Goal: Task Accomplishment & Management: Complete application form

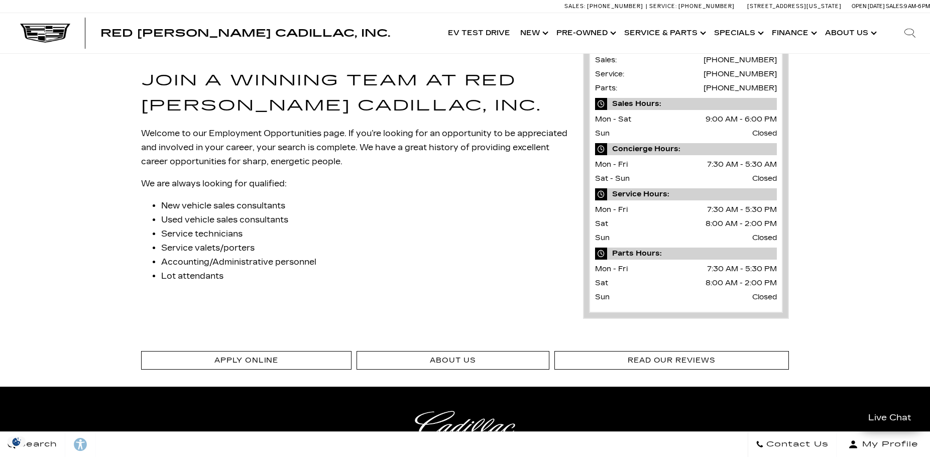
click at [85, 265] on div "Careers Join a Winning Team at Red Noland Cadillac, Inc. Welcome to our Employm…" at bounding box center [465, 173] width 930 height 340
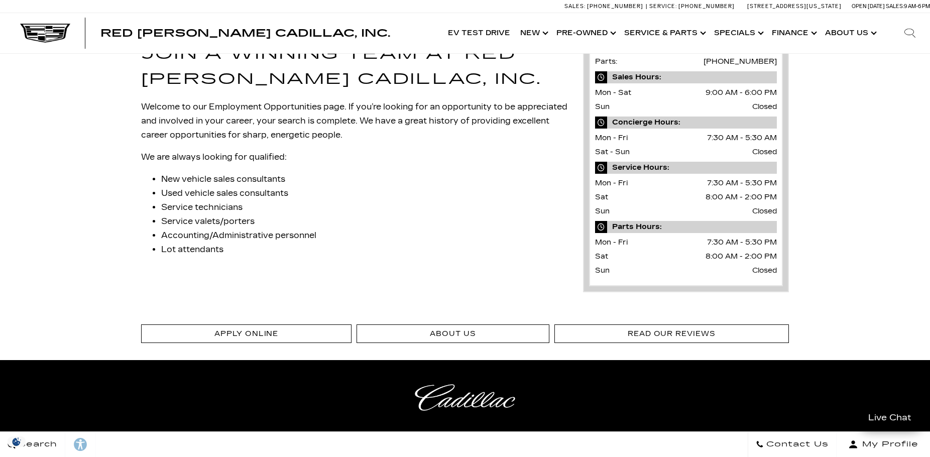
scroll to position [51, 0]
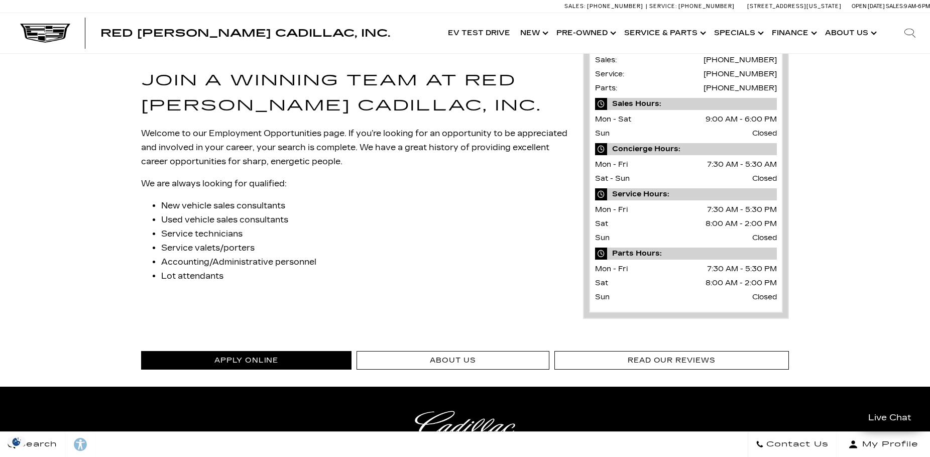
click at [241, 368] on link "Apply Online" at bounding box center [246, 360] width 210 height 19
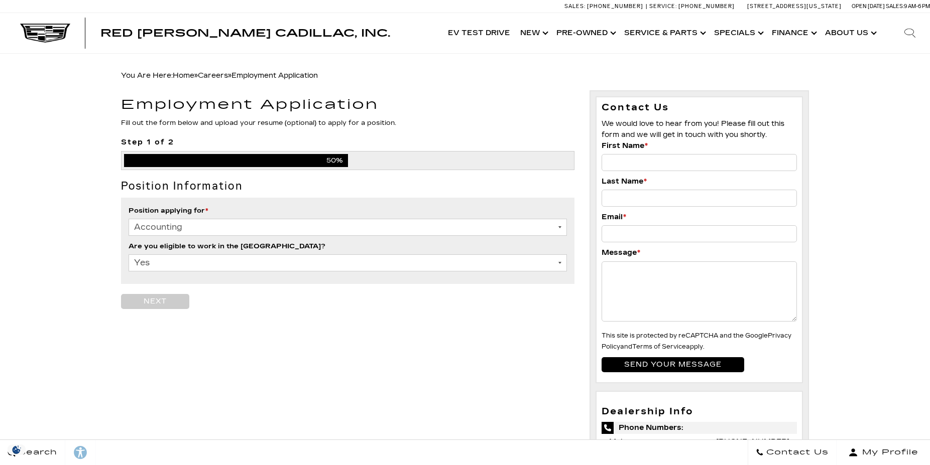
click at [129, 219] on select "Accounting Administration Business Development Center Finance Parts [PERSON_NAM…" at bounding box center [348, 227] width 438 height 17
select select "Service"
click option "Service" at bounding box center [0, 0] width 0 height 0
click at [177, 302] on input "Employment" at bounding box center [155, 301] width 68 height 15
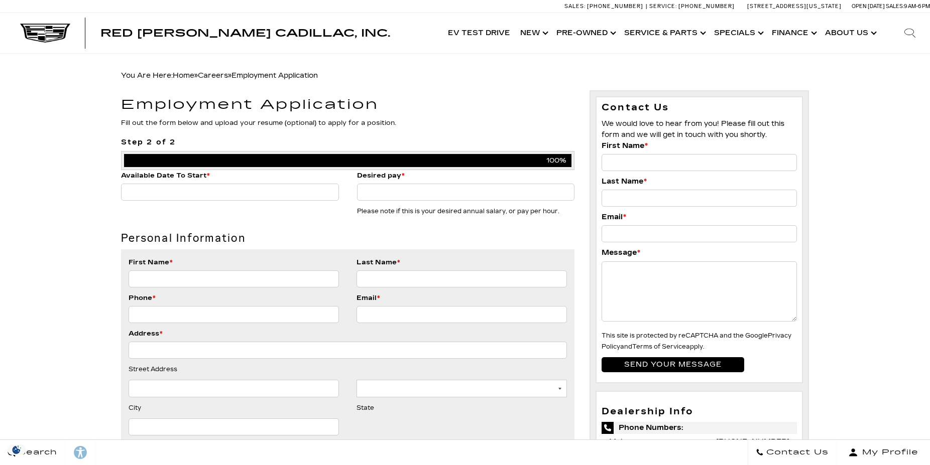
click at [215, 192] on input "Available Date To Start *" at bounding box center [230, 192] width 218 height 17
type input "a"
type input "18 august 2025"
click at [406, 194] on input "Desired pay *" at bounding box center [466, 192] width 218 height 17
type input "18"
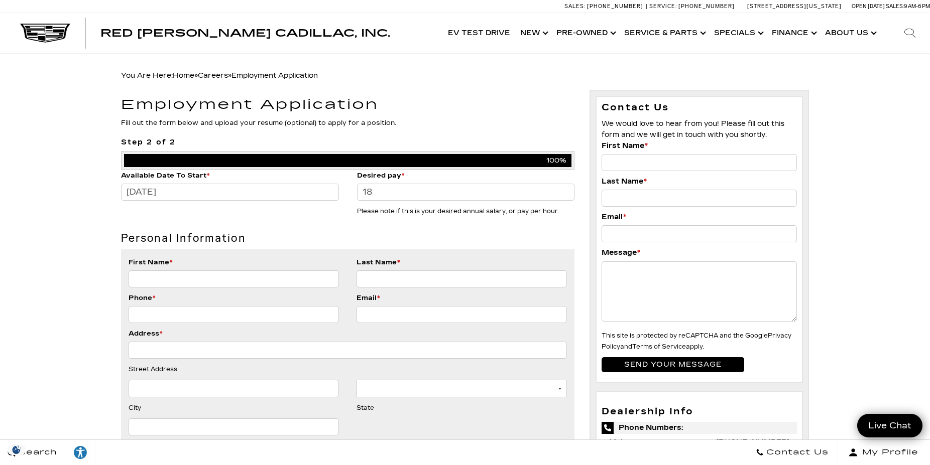
type input "4"
type input "Joshua"
click at [396, 279] on input "Last Name *" at bounding box center [461, 279] width 210 height 17
type input "De Jesus"
click at [153, 306] on li "Phone *" at bounding box center [234, 311] width 210 height 36
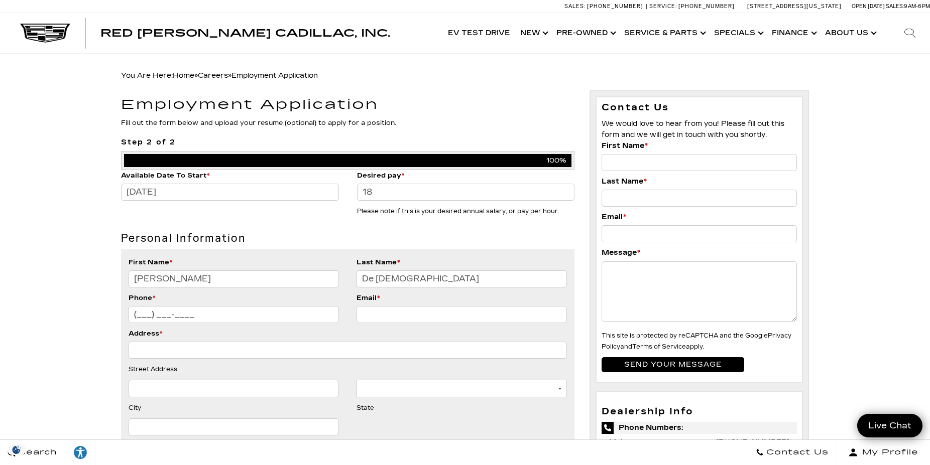
click at [153, 312] on input "(___) ___-____" at bounding box center [234, 314] width 210 height 17
type input "(717) 318-4866"
click at [441, 319] on input "Email *" at bounding box center [461, 314] width 210 height 17
type input "happynaxl4@gmail.com"
click at [248, 344] on input "Address *" at bounding box center [348, 350] width 438 height 17
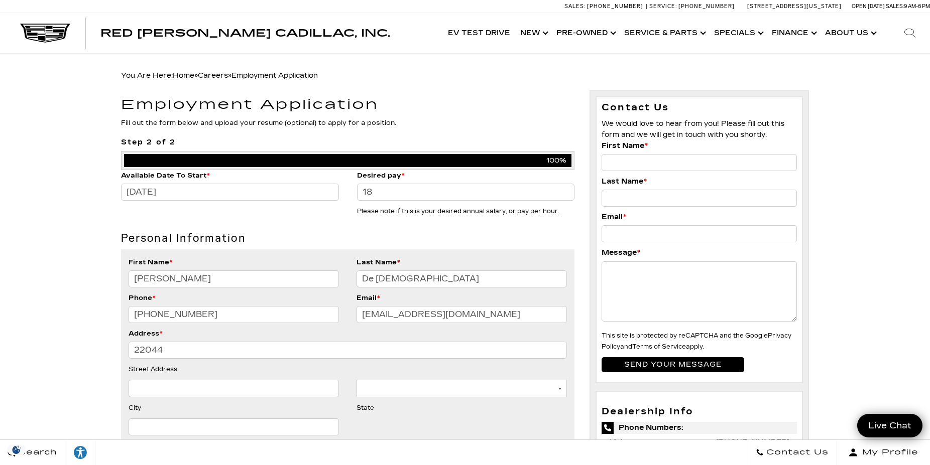
type input "22044 O'steen Ct"
type input "CALHAN"
select select "[US_STATE]"
type input "80808"
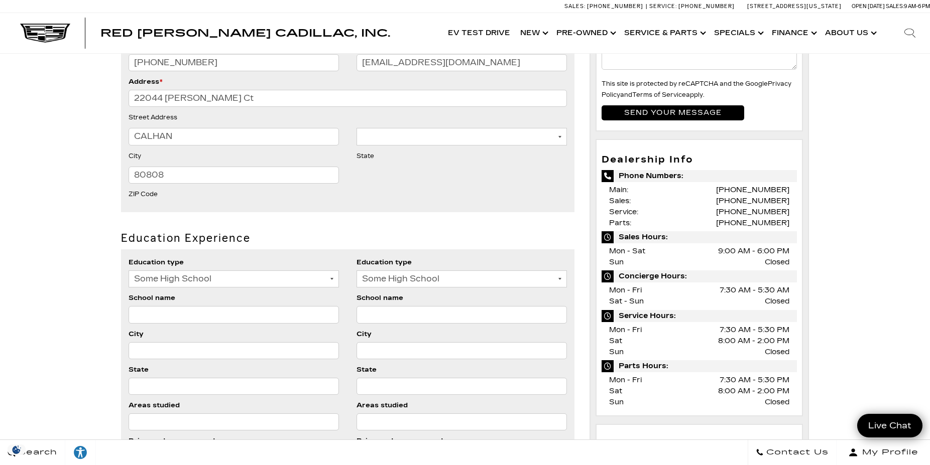
scroll to position [256, 0]
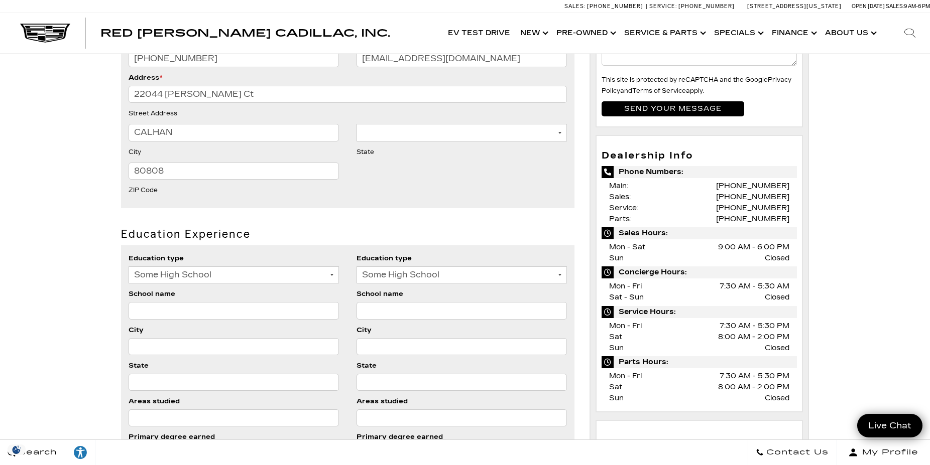
click at [129, 267] on select "Some High School High School Grad Some College College Grad" at bounding box center [234, 275] width 210 height 17
select select "College Grad"
click option "College Grad" at bounding box center [0, 0] width 0 height 0
click at [356, 267] on select "Some High School High School Grad Some College College Grad" at bounding box center [461, 275] width 210 height 17
select select "High School Grad"
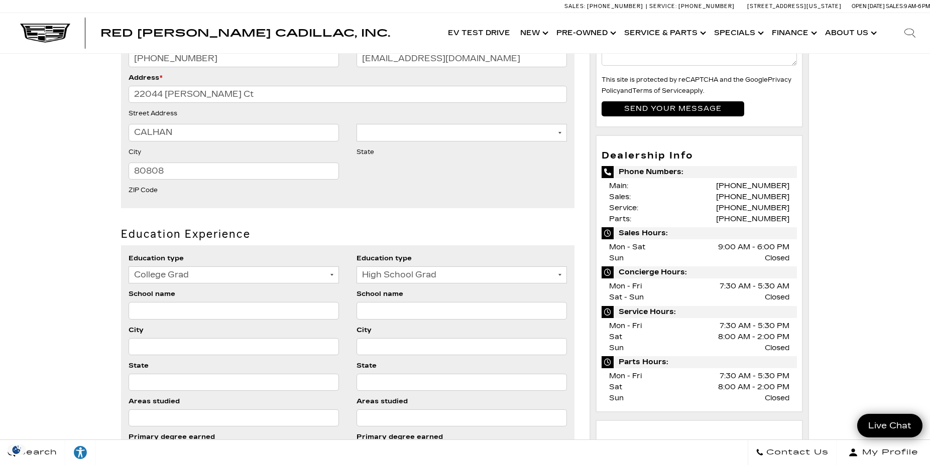
click option "High School Grad" at bounding box center [0, 0] width 0 height 0
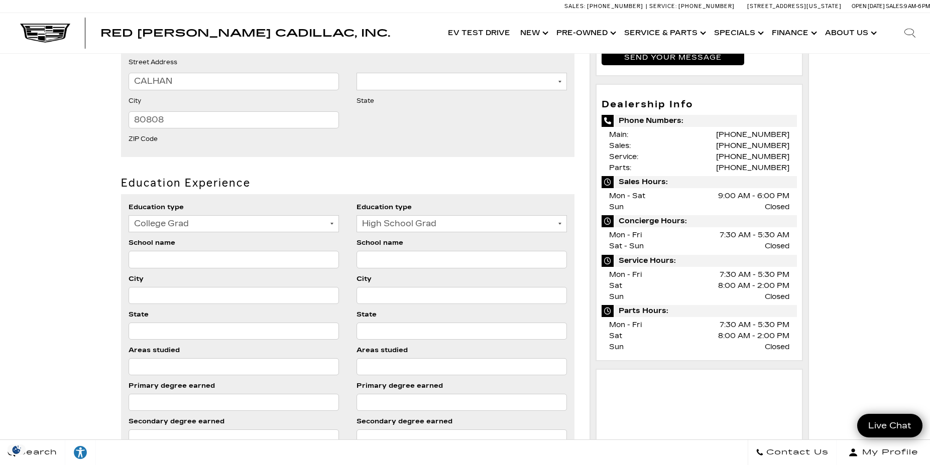
click at [315, 266] on input "School name" at bounding box center [234, 259] width 210 height 17
type input "Benito Cerezo Vazquez"
click at [399, 259] on input "School name" at bounding box center [461, 259] width 210 height 17
drag, startPoint x: 232, startPoint y: 260, endPoint x: 106, endPoint y: 259, distance: 125.5
click at [129, 259] on input "Benito Cerezo Vazquez" at bounding box center [234, 259] width 210 height 17
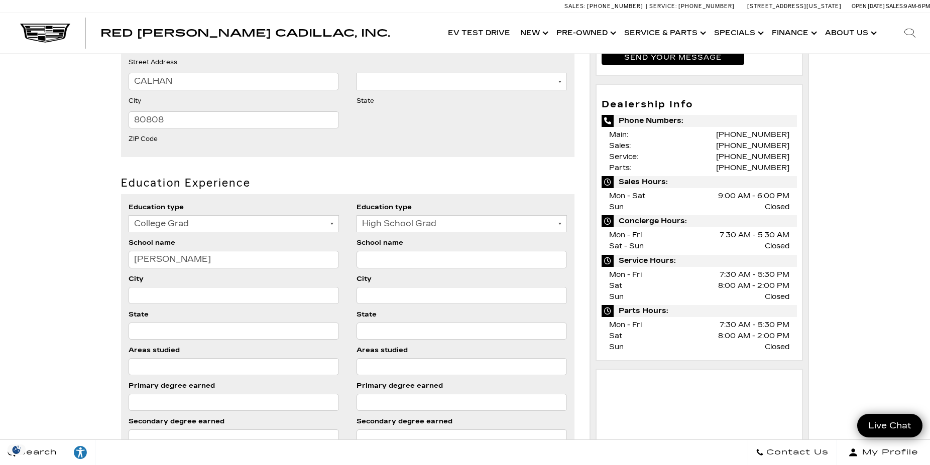
click at [417, 262] on input "School name" at bounding box center [461, 259] width 210 height 17
paste input "Benito Cerezo Vazquez"
type input "Benito Cerezo Vazquez"
click at [250, 252] on input "Benito Cerezo Vazquez" at bounding box center [234, 259] width 210 height 17
drag, startPoint x: 250, startPoint y: 252, endPoint x: 131, endPoint y: 263, distance: 119.5
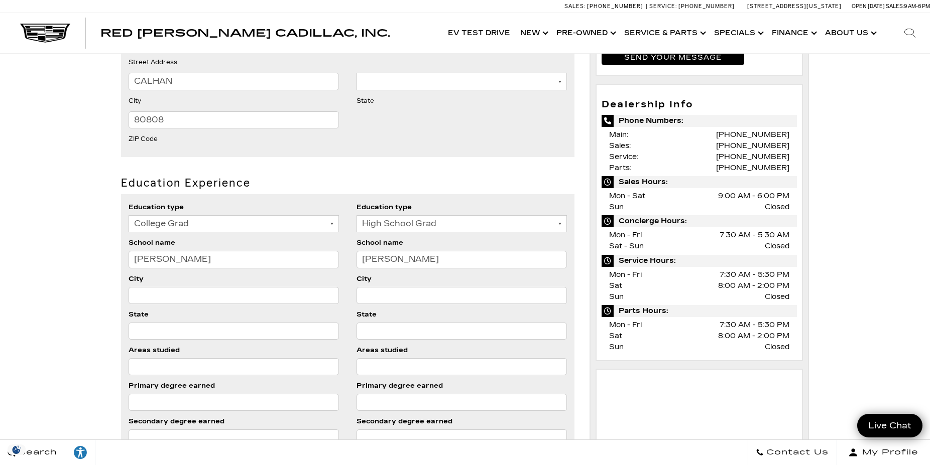
click at [131, 263] on input "Benito Cerezo Vazquez" at bounding box center [234, 259] width 210 height 17
type input "Inter American university"
click at [169, 298] on input "City" at bounding box center [234, 295] width 210 height 17
drag, startPoint x: 179, startPoint y: 297, endPoint x: 113, endPoint y: 302, distance: 66.0
click at [129, 302] on input "aguadilla" at bounding box center [234, 295] width 210 height 17
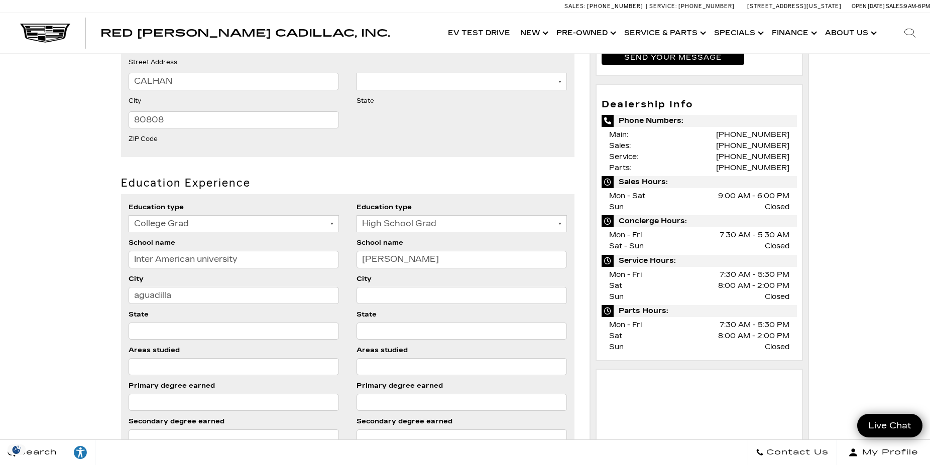
type input "aguadilla"
click at [388, 288] on input "City" at bounding box center [461, 295] width 210 height 17
paste input "aguadilla"
type input "aguadilla"
click at [201, 326] on input "State" at bounding box center [234, 331] width 210 height 17
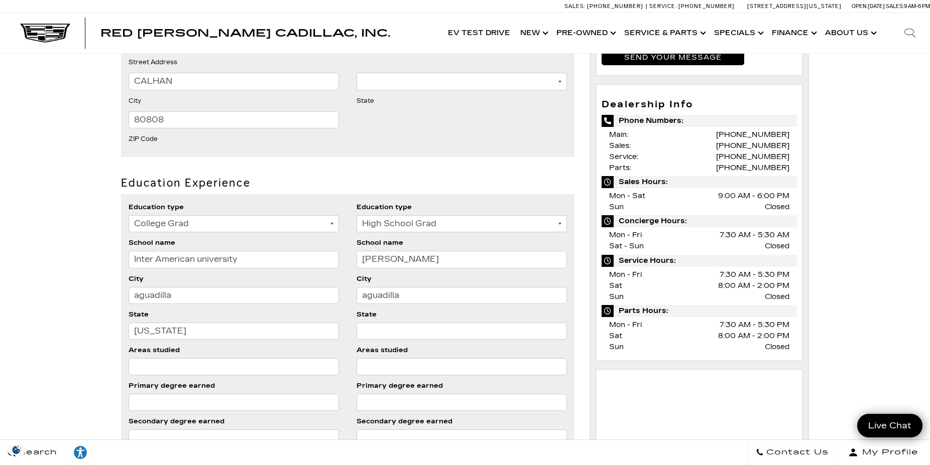
drag, startPoint x: 187, startPoint y: 333, endPoint x: 112, endPoint y: 328, distance: 75.0
click at [242, 332] on input "Puerto Rico" at bounding box center [234, 331] width 210 height 17
drag, startPoint x: 182, startPoint y: 330, endPoint x: 125, endPoint y: 327, distance: 56.8
click at [129, 327] on input "Puerto Rico" at bounding box center [234, 331] width 210 height 17
type input "Puerto Rico"
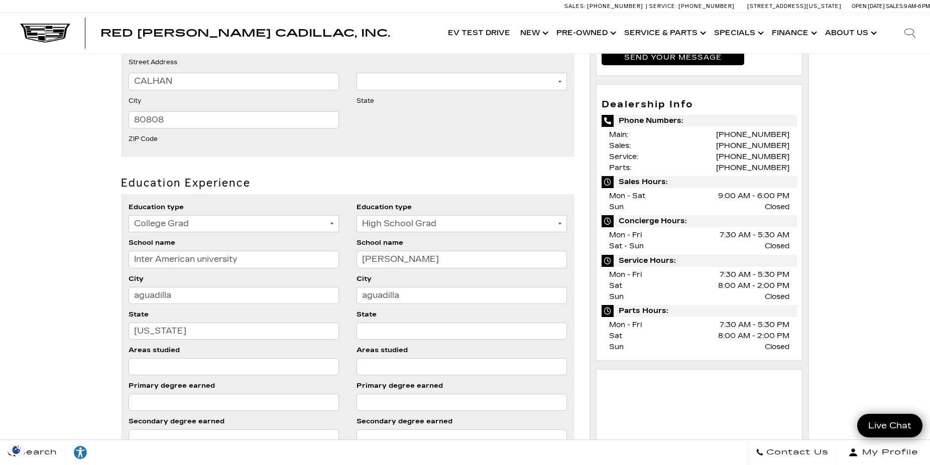
drag, startPoint x: 370, startPoint y: 320, endPoint x: 365, endPoint y: 331, distance: 11.9
click at [370, 320] on label "State" at bounding box center [366, 314] width 20 height 11
click at [370, 323] on input "State" at bounding box center [461, 331] width 210 height 17
click at [365, 331] on input "State" at bounding box center [461, 331] width 210 height 17
paste input "Puerto Rico"
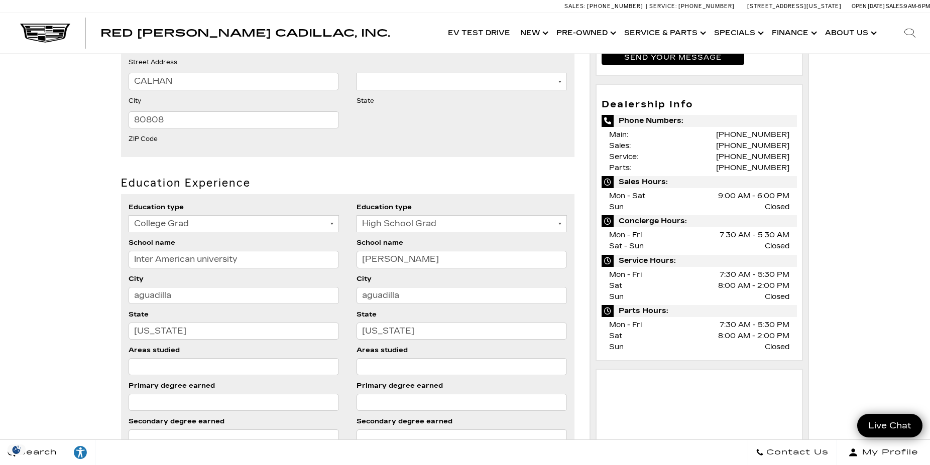
type input "Puerto Rico"
click at [204, 366] on input "Areas studied" at bounding box center [234, 367] width 210 height 17
type input "computer repair technician"
click at [426, 370] on input "Areas studied" at bounding box center [461, 367] width 210 height 17
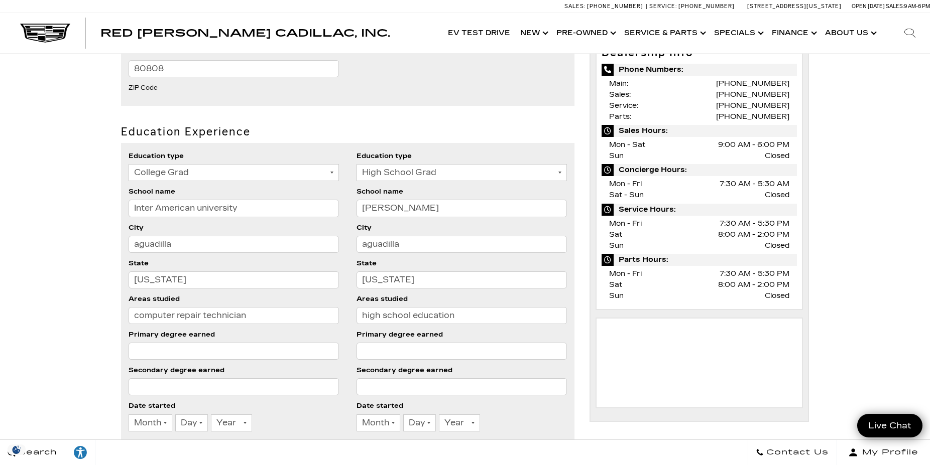
type input "high school education"
click at [395, 347] on input "Primary degree earned" at bounding box center [461, 351] width 210 height 17
type input "high School Diploma"
click at [280, 348] on input "Primary degree earned" at bounding box center [234, 351] width 210 height 17
drag, startPoint x: 482, startPoint y: 352, endPoint x: 344, endPoint y: 349, distance: 137.6
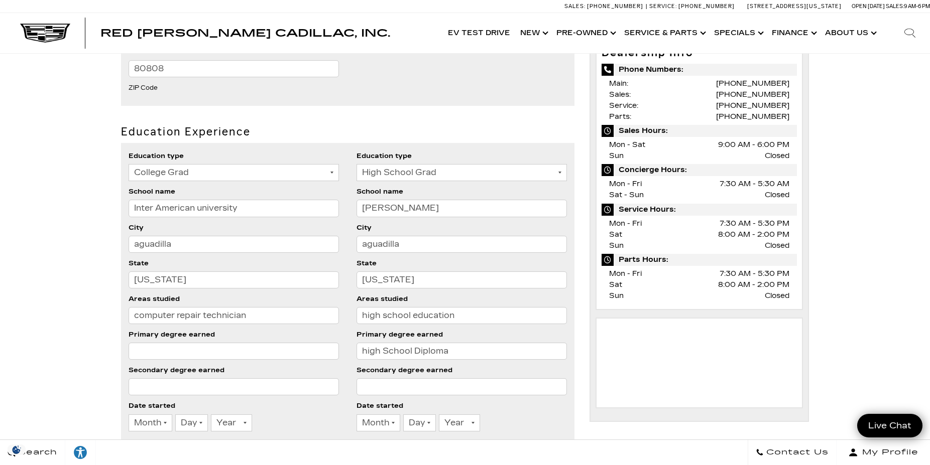
click at [356, 349] on input "high School Diploma" at bounding box center [461, 351] width 210 height 17
click at [235, 354] on input "Primary degree earned" at bounding box center [234, 351] width 210 height 17
paste input "high School Diploma"
click at [154, 346] on input "high School Diploma" at bounding box center [234, 351] width 210 height 17
click at [151, 353] on input "high School Diploma" at bounding box center [234, 351] width 210 height 17
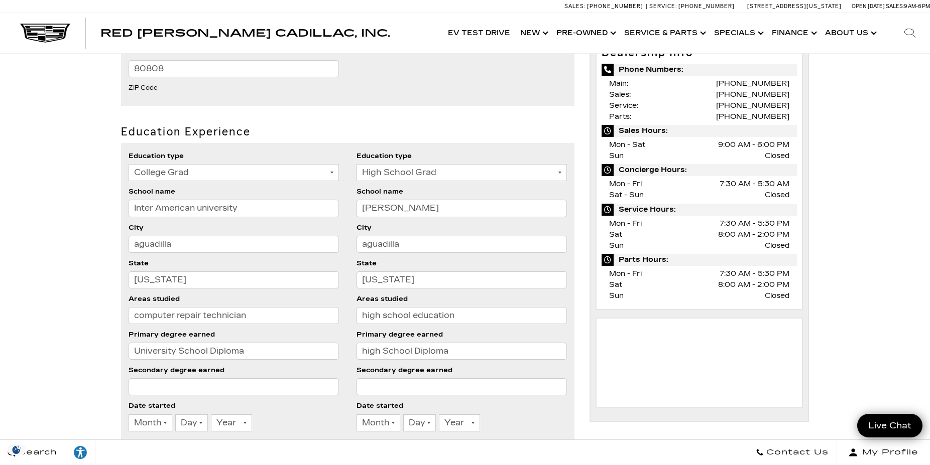
type input "University School Diploma"
click at [129, 415] on select "Month 1 2 3 4 5 6 7 8 9 10 11 12" at bounding box center [151, 423] width 44 height 17
click at [257, 409] on li "Date started Month 1 2 3 4 5 6 7 8 9 10 11 12 Day 1 2 3 4 5 6 7 8 9 10 11 12 13…" at bounding box center [234, 419] width 210 height 36
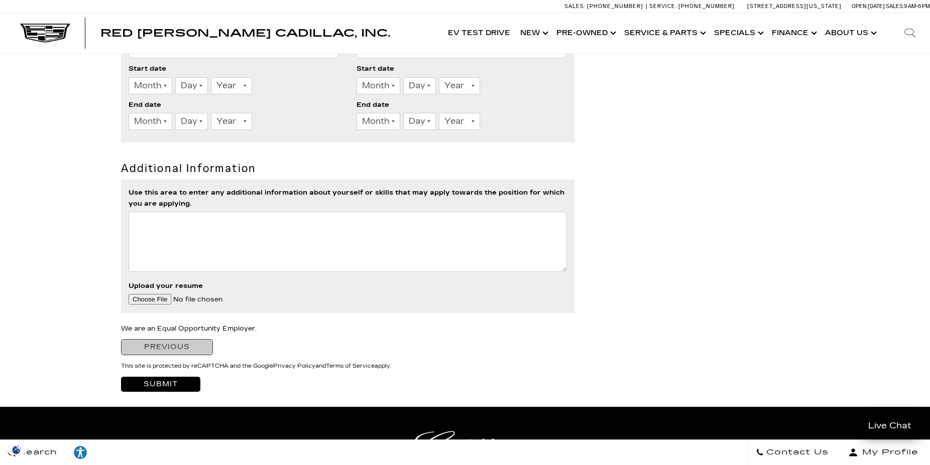
scroll to position [1024, 0]
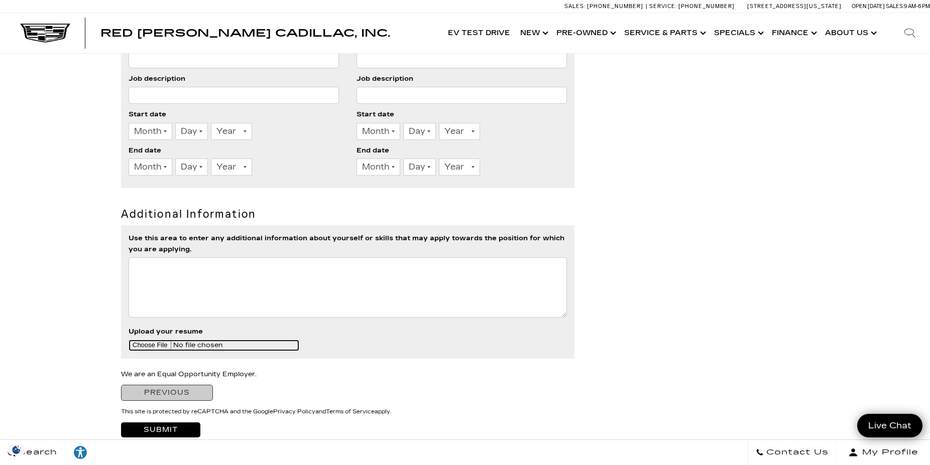
click at [145, 346] on input "Upload your resume" at bounding box center [214, 345] width 171 height 11
type input "C:\fakepath\Joshua Resume .docx"
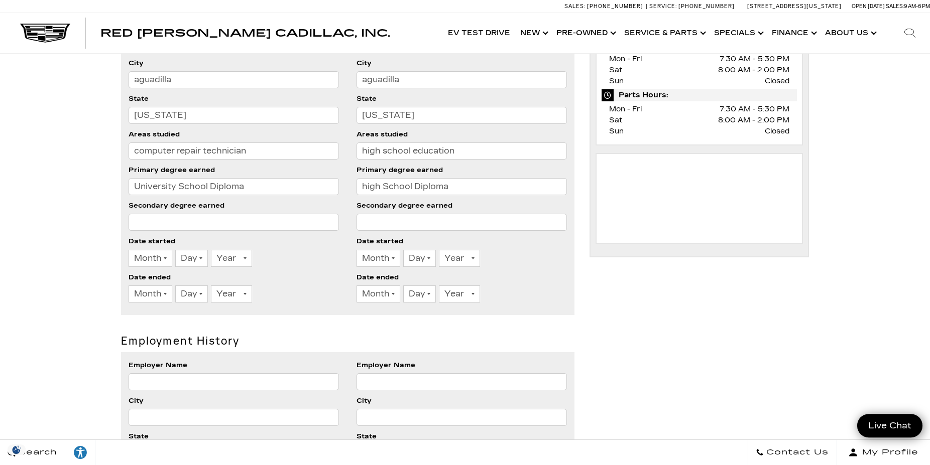
scroll to position [563, 0]
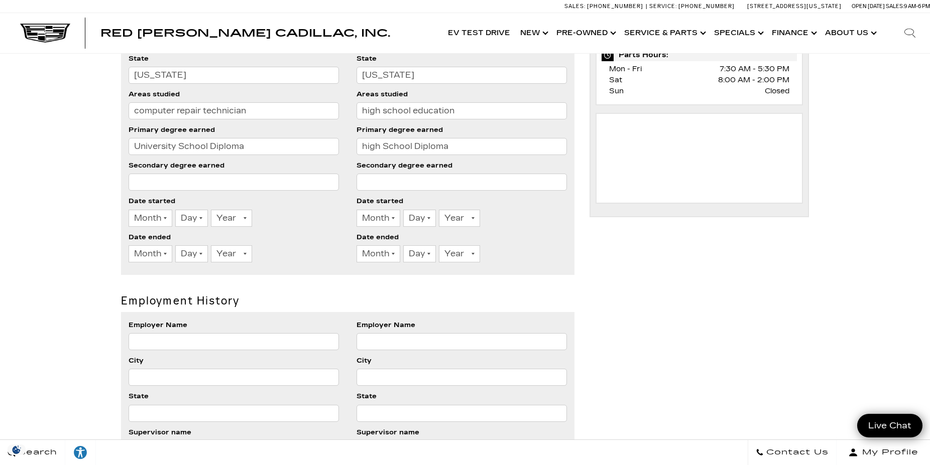
click at [129, 210] on select "Month 1 2 3 4 5 6 7 8 9 10 11 12" at bounding box center [151, 218] width 44 height 17
click option "Month" at bounding box center [0, 0] width 0 height 0
click at [129, 210] on select "Month 1 2 3 4 5 6 7 8 9 10 11 12" at bounding box center [151, 218] width 44 height 17
click at [162, 216] on select "Month 1 2 3 4 5 6 7 8 9 10 11 12" at bounding box center [151, 218] width 44 height 17
click at [211, 337] on input "Employer Name" at bounding box center [234, 341] width 210 height 17
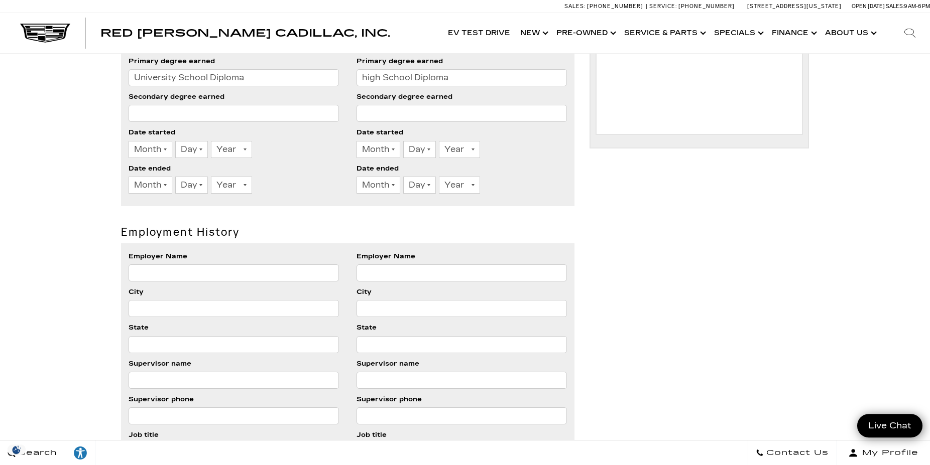
scroll to position [666, 0]
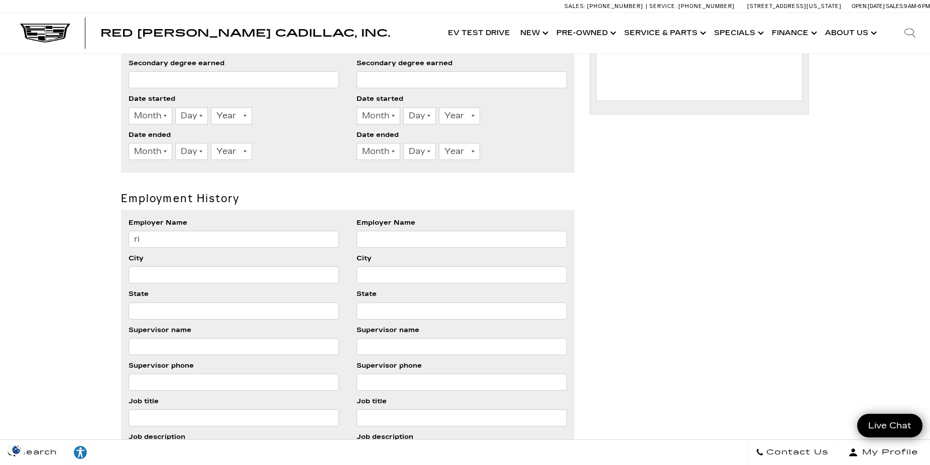
type input "r"
type input "Rise Baking Company"
click at [228, 276] on input "City" at bounding box center [234, 275] width 210 height 17
type input "York"
click at [162, 303] on input "State" at bounding box center [234, 311] width 210 height 17
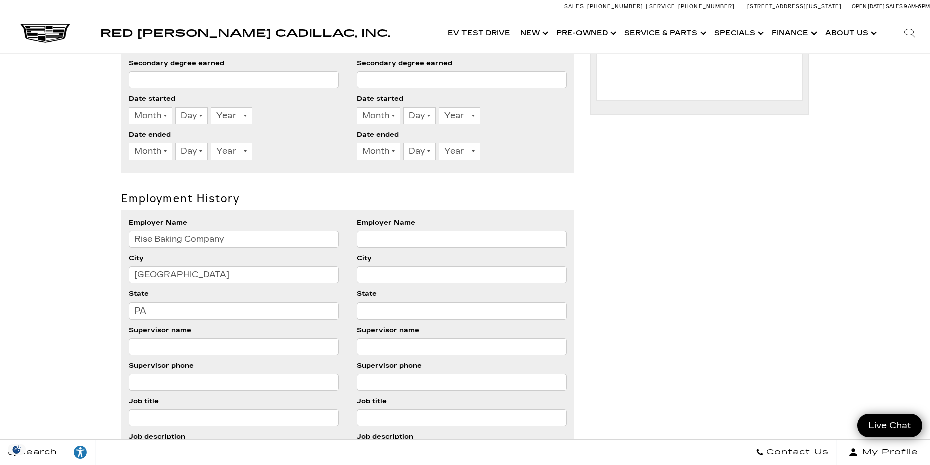
type input "PA"
click at [166, 351] on input "Supervisor name" at bounding box center [234, 346] width 210 height 17
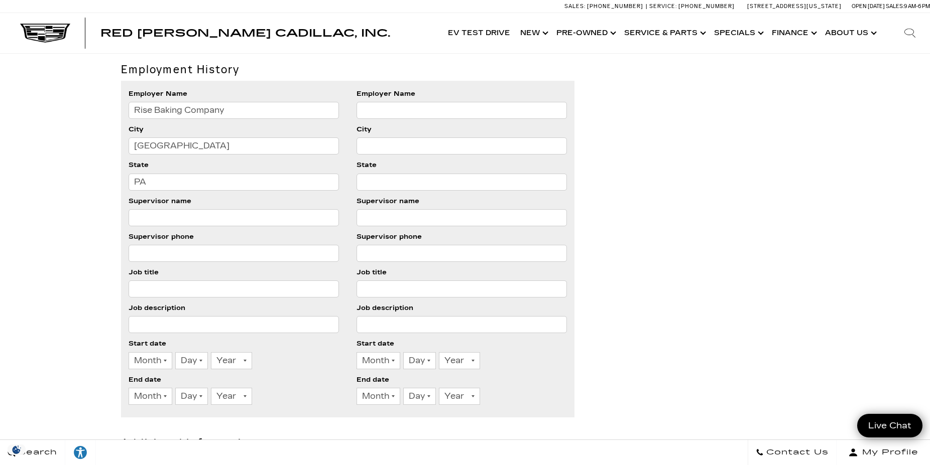
scroll to position [819, 0]
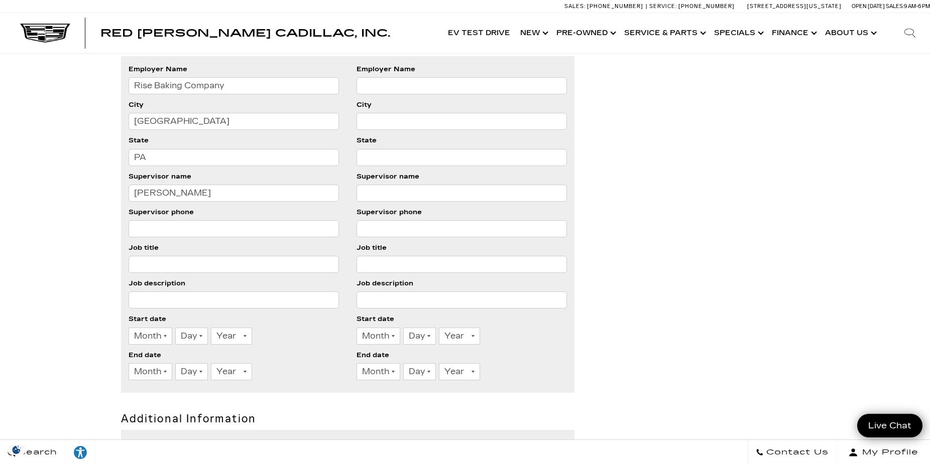
type input "Jessica"
click at [190, 265] on input "Job title" at bounding box center [234, 264] width 210 height 17
type input "Palletizer"
click at [141, 299] on input "Job description" at bounding box center [234, 300] width 210 height 17
type input "managing skids and taking them to the freezer"
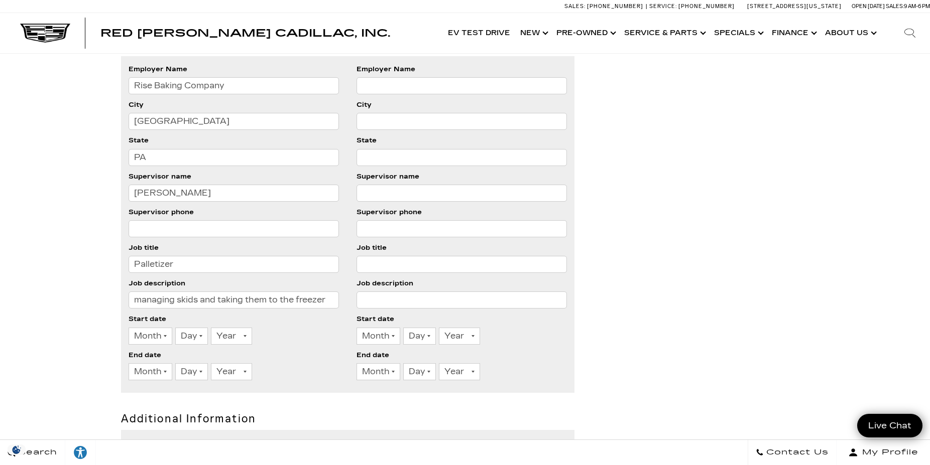
click at [129, 328] on select "Month 1 2 3 4 5 6 7 8 9 10 11 12" at bounding box center [151, 336] width 44 height 17
click option "5" at bounding box center [0, 0] width 0 height 0
click at [175, 328] on select "Day 1 2 3 4 5 6 7 8 9 10 11 12 13 14 15 16 17 18 19 20 21 22 23 24 25 26 27 28 …" at bounding box center [191, 336] width 33 height 17
click at [129, 328] on select "Month 1 2 3 4 5 6 7 8 9 10 11 12" at bounding box center [151, 336] width 44 height 17
select select "2"
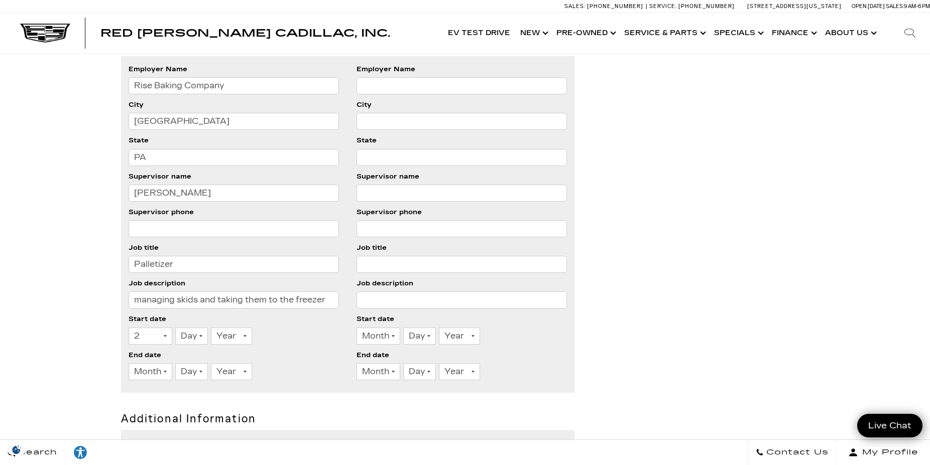
click option "2" at bounding box center [0, 0] width 0 height 0
click at [175, 328] on select "Day 1 2 3 4 5 6 7 8 9 10 11 12 13 14 15 16 17 18 19 20 21 22 23 24 25 26 27 28 …" at bounding box center [191, 336] width 33 height 17
select select "13"
click option "13" at bounding box center [0, 0] width 0 height 0
select select "2021"
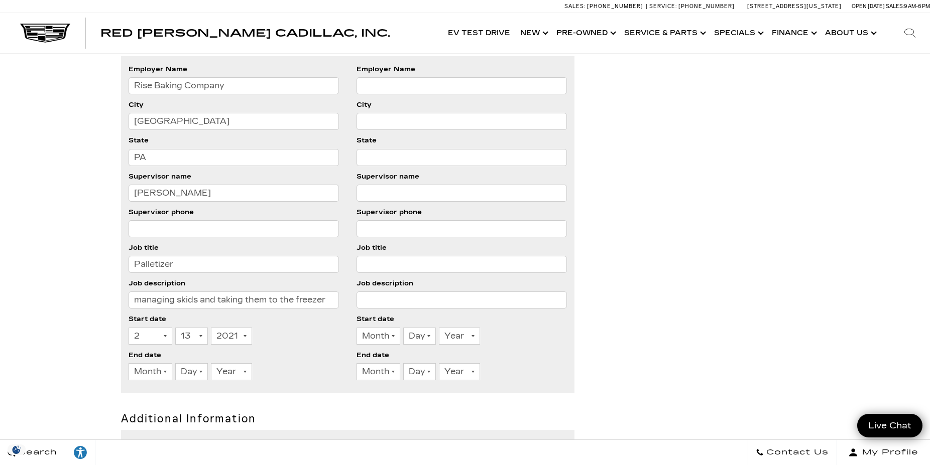
click option "2021" at bounding box center [0, 0] width 0 height 0
click at [129, 364] on select "Month 1 2 3 4 5 6 7 8 9 10 11 12" at bounding box center [151, 372] width 44 height 17
select select "8"
click option "8" at bounding box center [0, 0] width 0 height 0
click at [175, 364] on select "Day 1 2 3 4 5 6 7 8 9 10 11 12 13 14 15 16 17 18 19 20 21 22 23 24 25 26 27 28 …" at bounding box center [191, 372] width 33 height 17
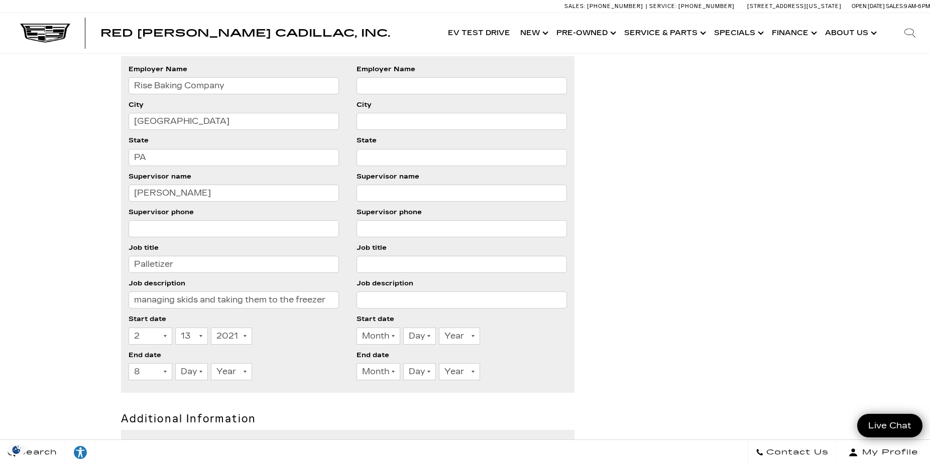
select select "1"
click option "1" at bounding box center [0, 0] width 0 height 0
select select "2025"
click option "2025" at bounding box center [0, 0] width 0 height 0
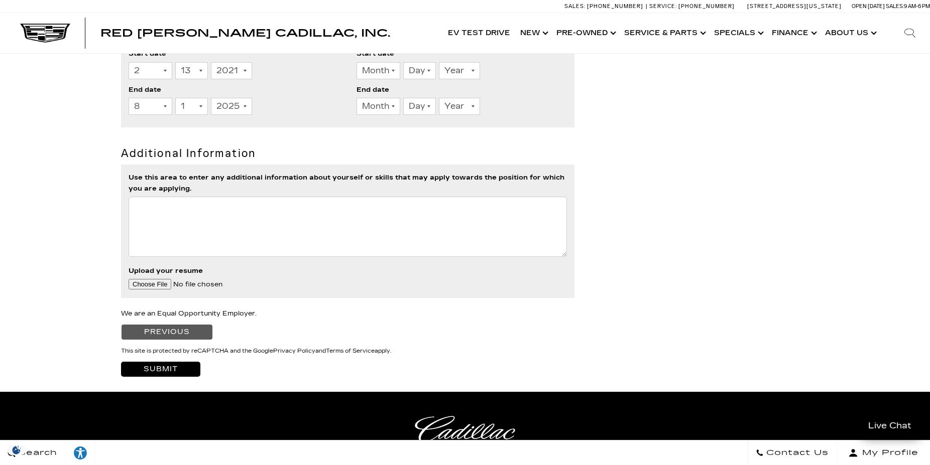
scroll to position [1127, 0]
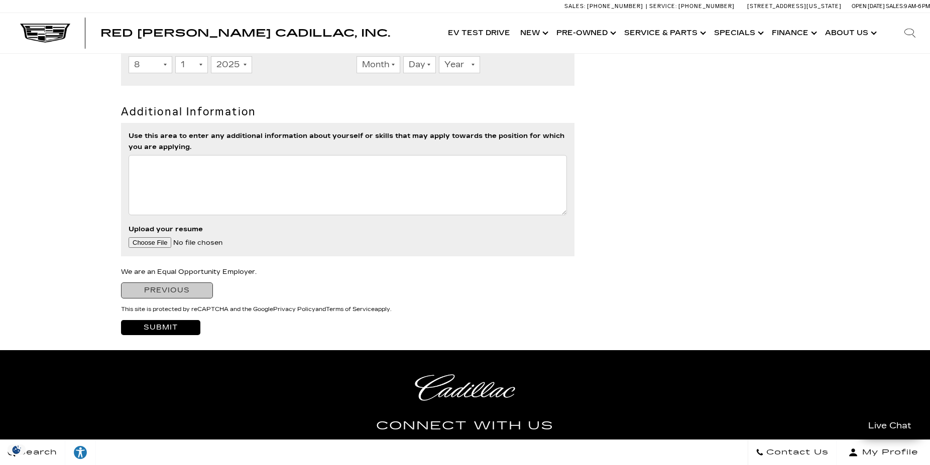
click at [177, 323] on input "Submit" at bounding box center [160, 327] width 79 height 15
